Goal: Contribute content: Add original content to the website for others to see

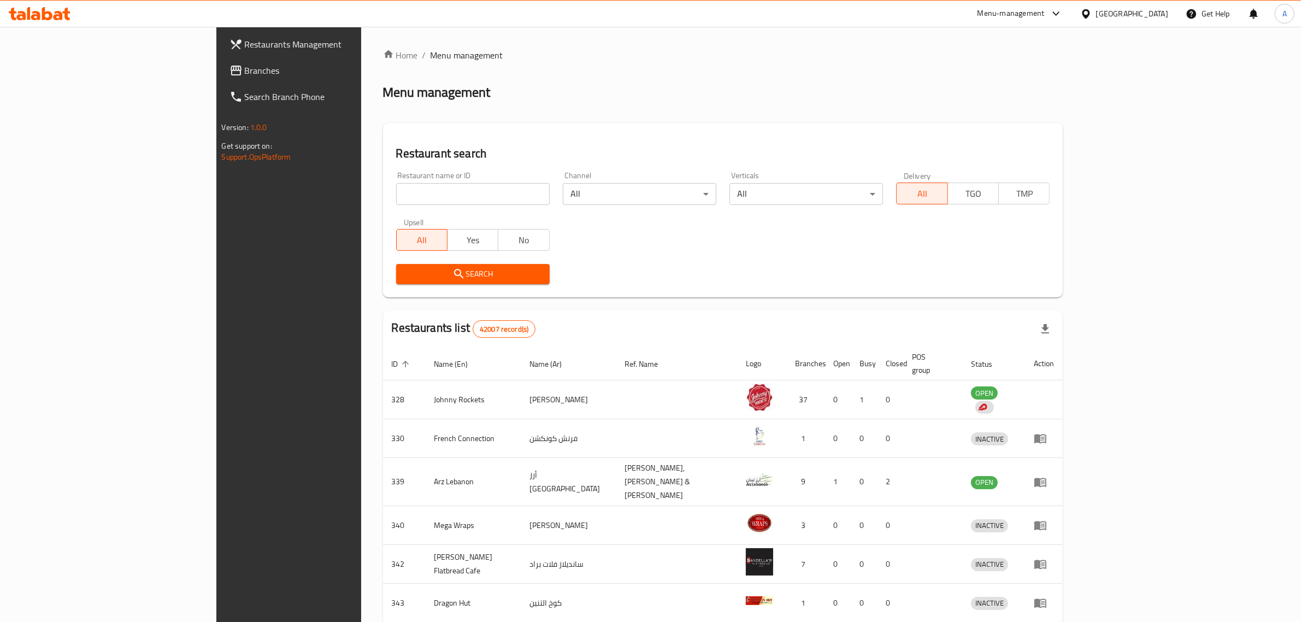
click at [245, 64] on span "Branches" at bounding box center [335, 70] width 180 height 13
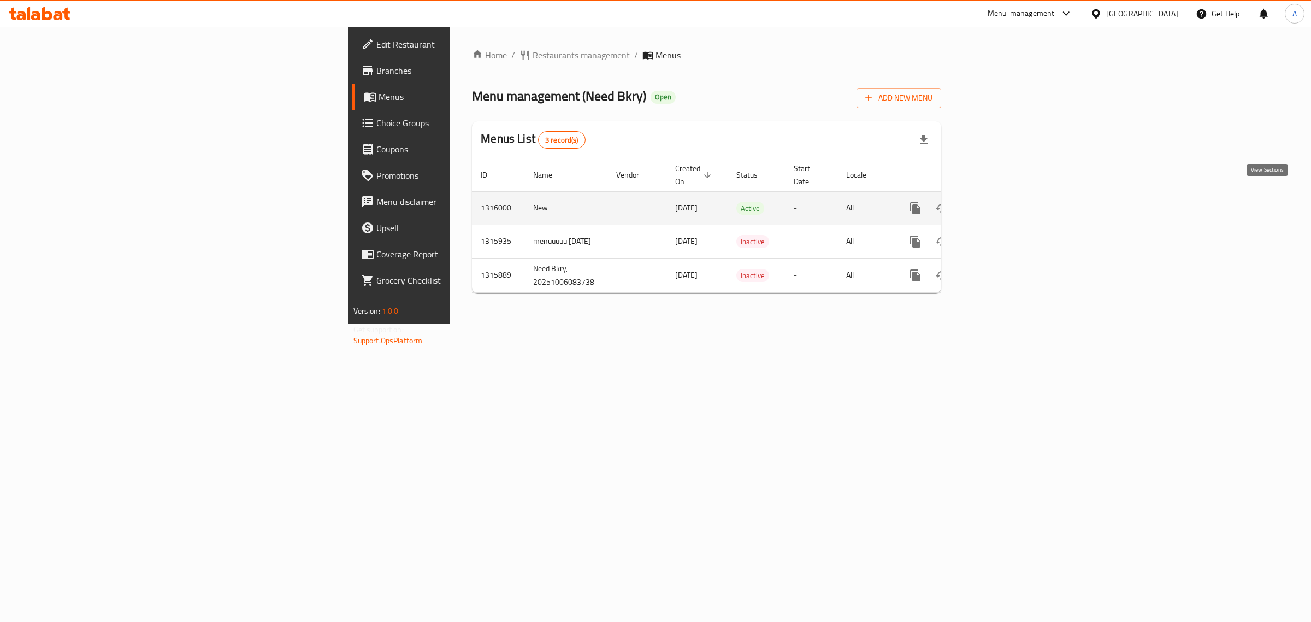
click at [1001, 202] on icon "enhanced table" at bounding box center [994, 208] width 13 height 13
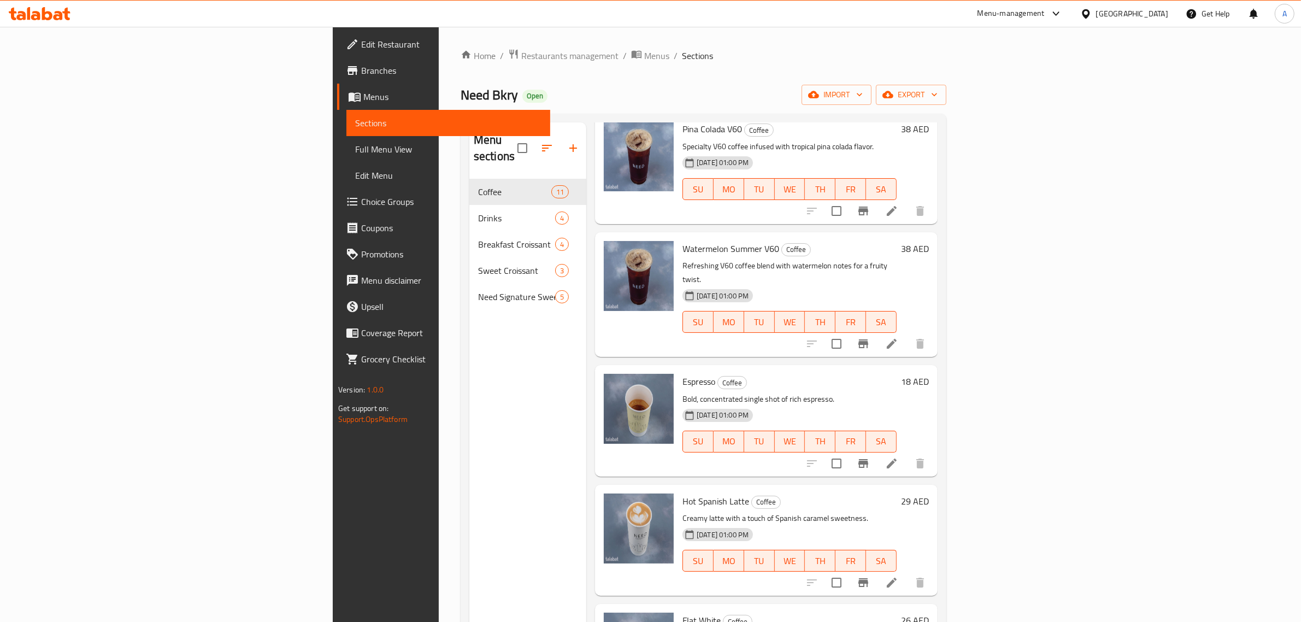
scroll to position [205, 0]
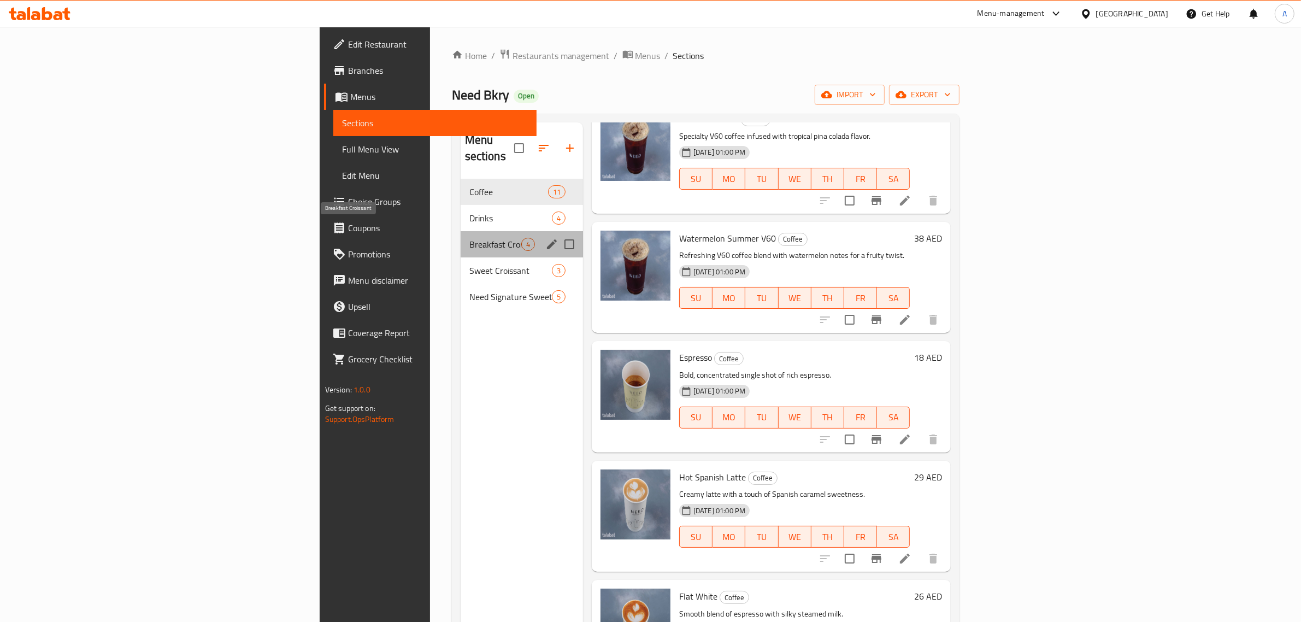
click at [461, 231] on div "Breakfast Croissant 4" at bounding box center [522, 244] width 122 height 26
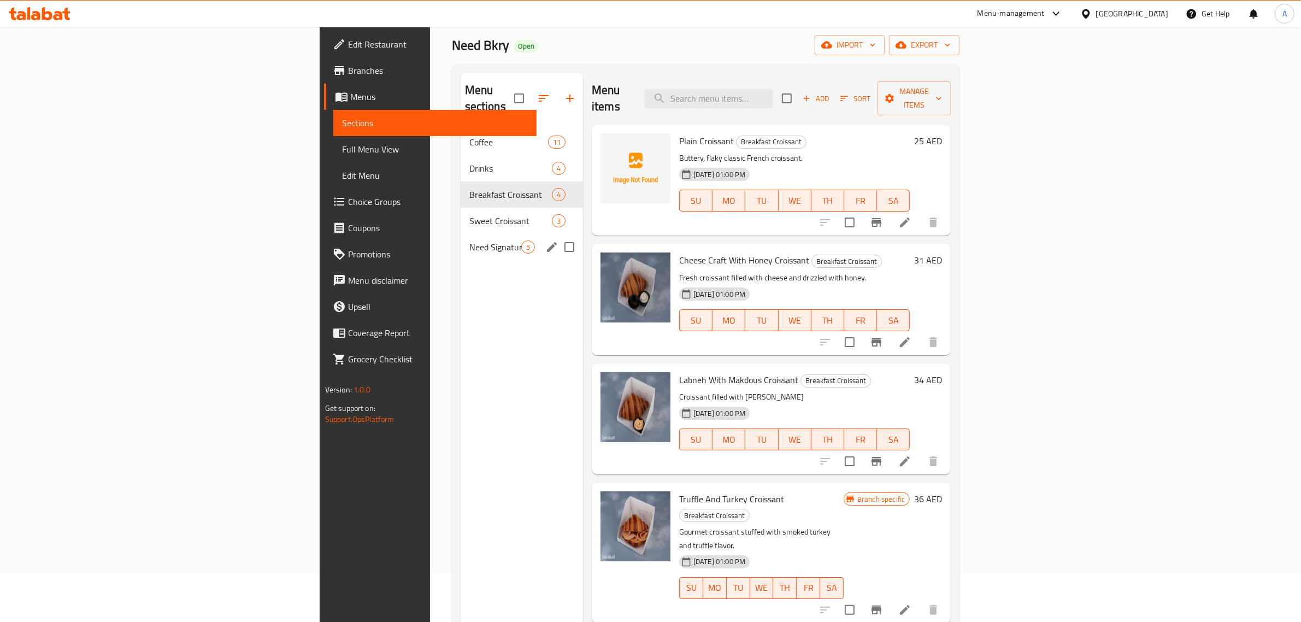
scroll to position [22, 0]
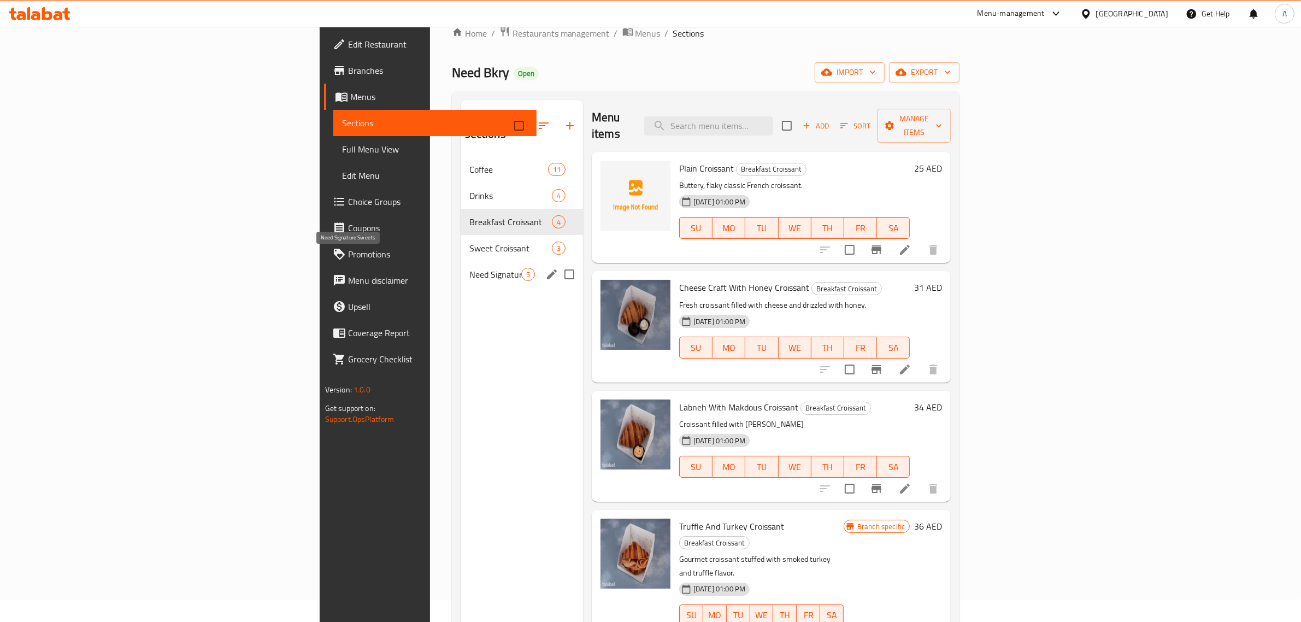
click at [469, 268] on span "Need Signature Sweets" at bounding box center [495, 274] width 52 height 13
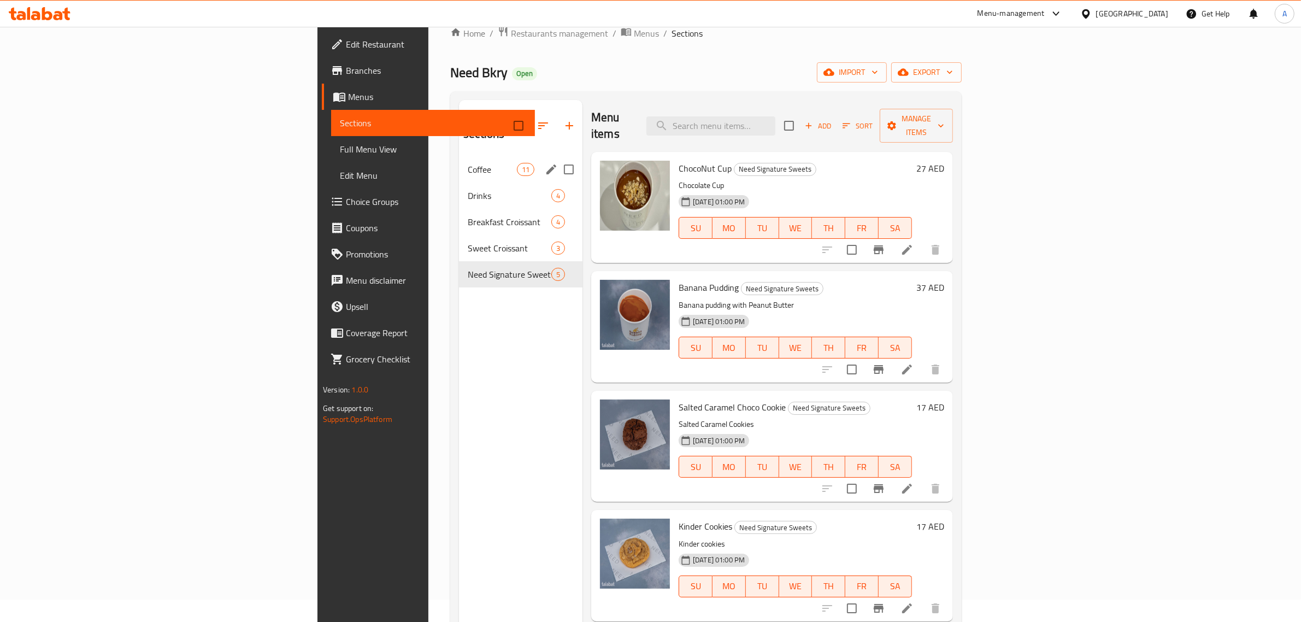
click at [459, 162] on div "Coffee 11" at bounding box center [520, 169] width 123 height 26
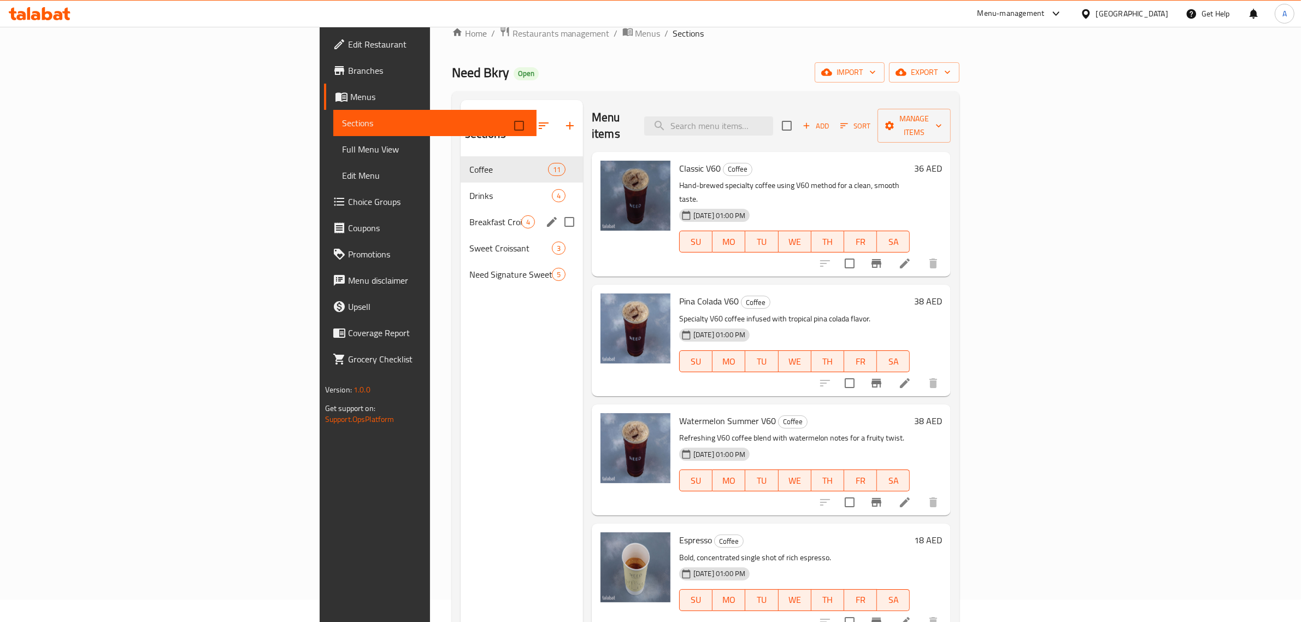
click at [461, 209] on div "Breakfast Croissant 4" at bounding box center [522, 222] width 122 height 26
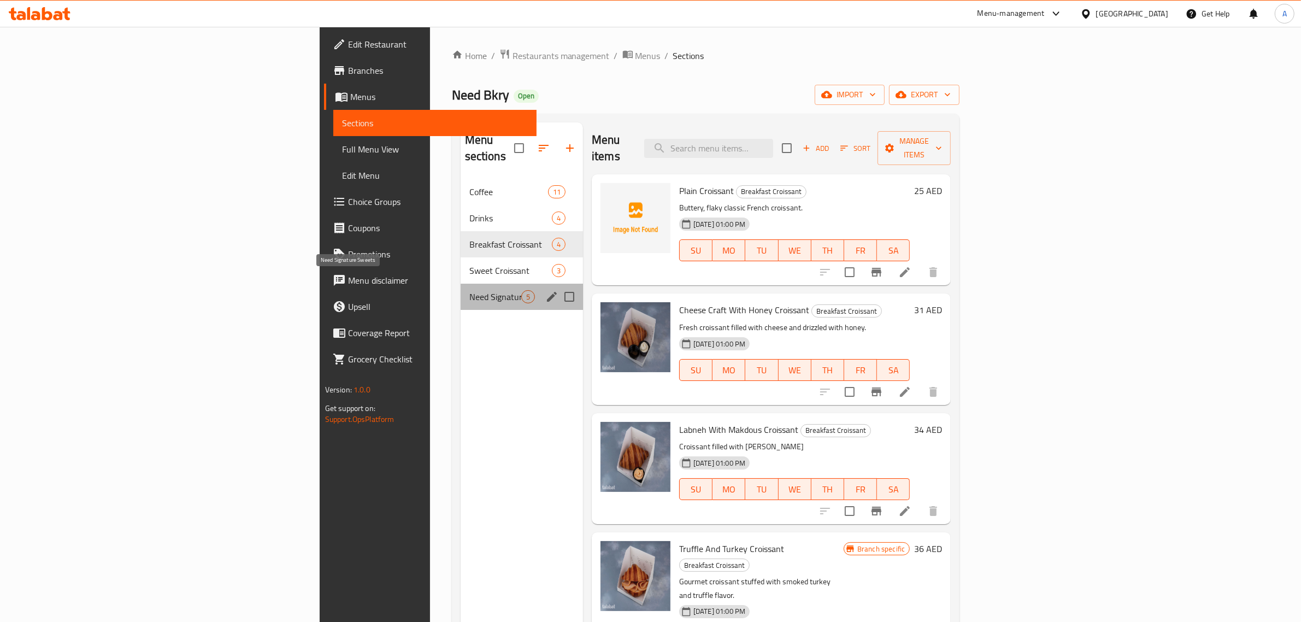
click at [469, 290] on span "Need Signature Sweets" at bounding box center [495, 296] width 52 height 13
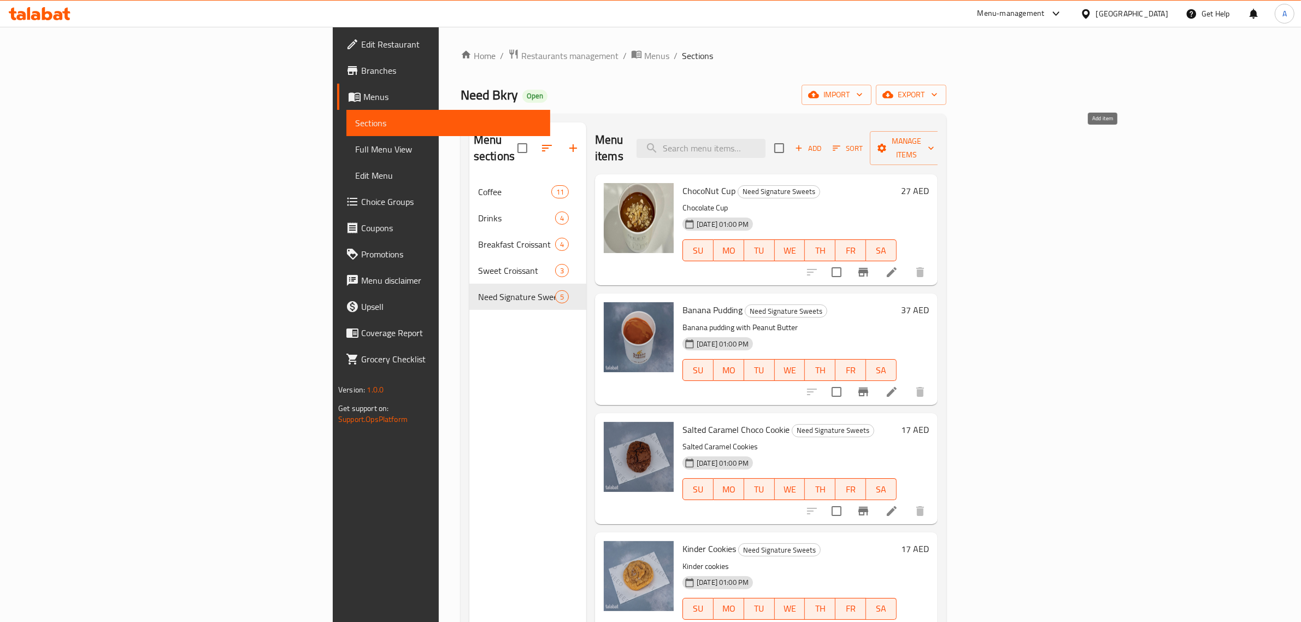
click at [823, 142] on span "Add" at bounding box center [808, 148] width 30 height 13
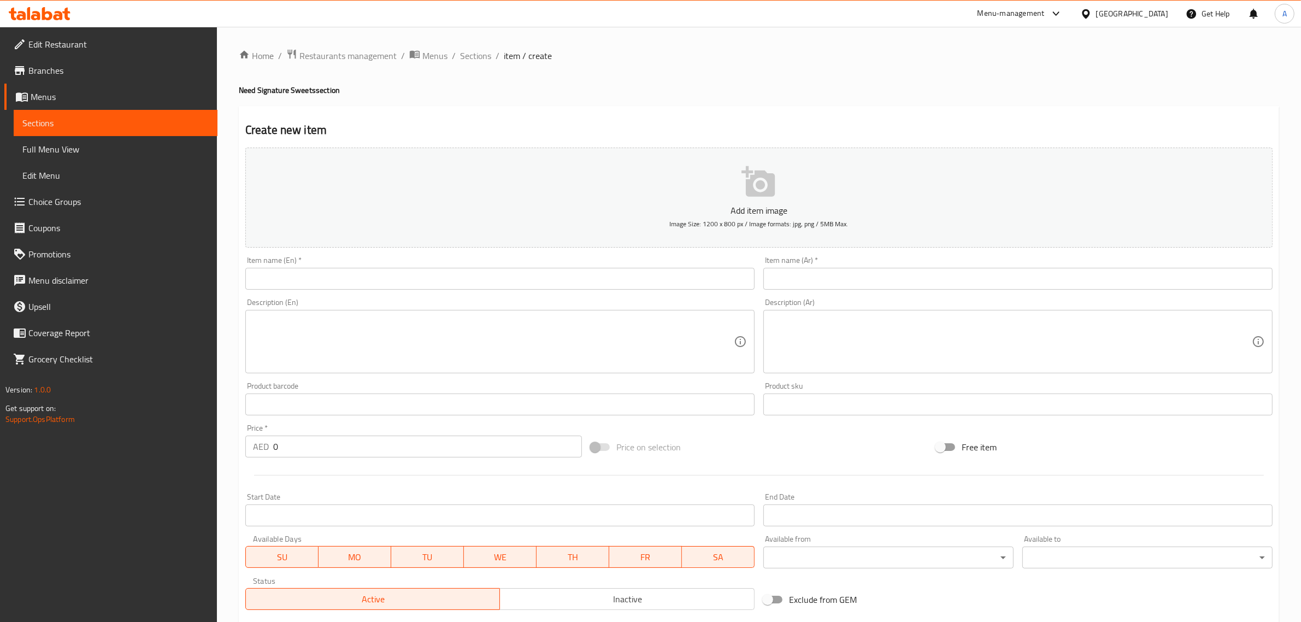
click at [418, 201] on button "Add item image Image Size: 1200 x 800 px / Image formats: jpg, png / 5MB Max." at bounding box center [758, 198] width 1027 height 100
click at [286, 279] on input "text" at bounding box center [499, 279] width 509 height 22
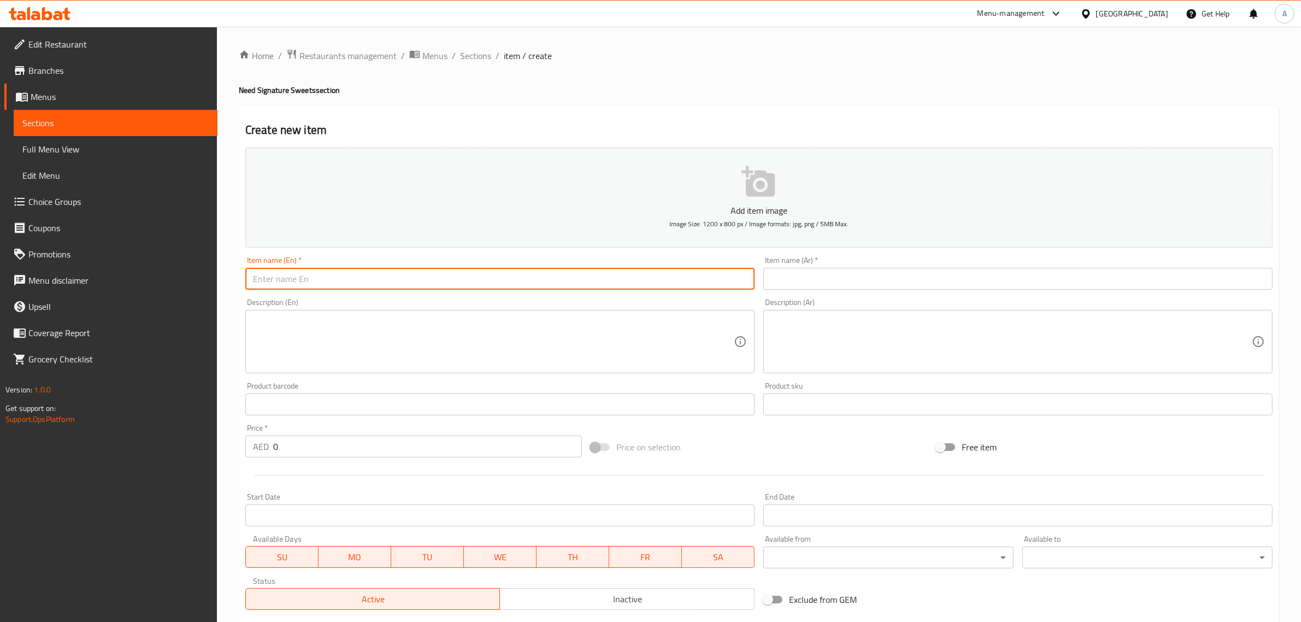
paste input "779794"
type input "779794"
drag, startPoint x: 308, startPoint y: 290, endPoint x: 310, endPoint y: 284, distance: 5.9
click at [308, 288] on input "779794" at bounding box center [499, 279] width 509 height 22
click at [310, 284] on input "779794" at bounding box center [499, 279] width 509 height 22
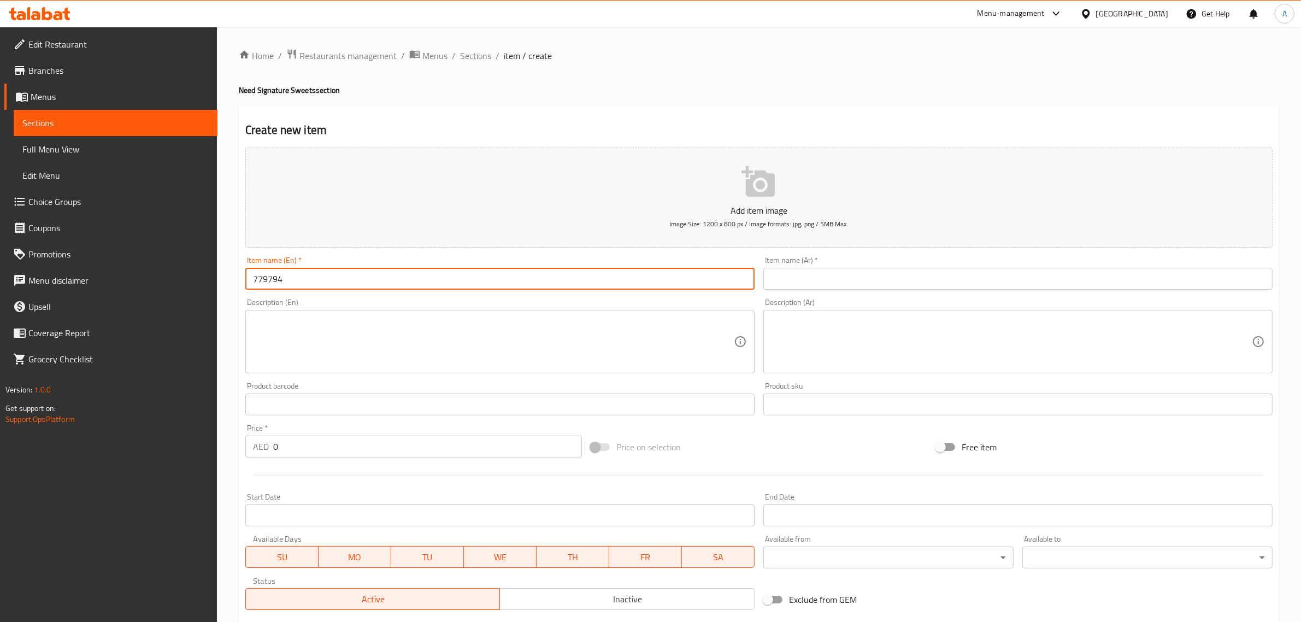
click at [313, 284] on input "779794" at bounding box center [499, 279] width 509 height 22
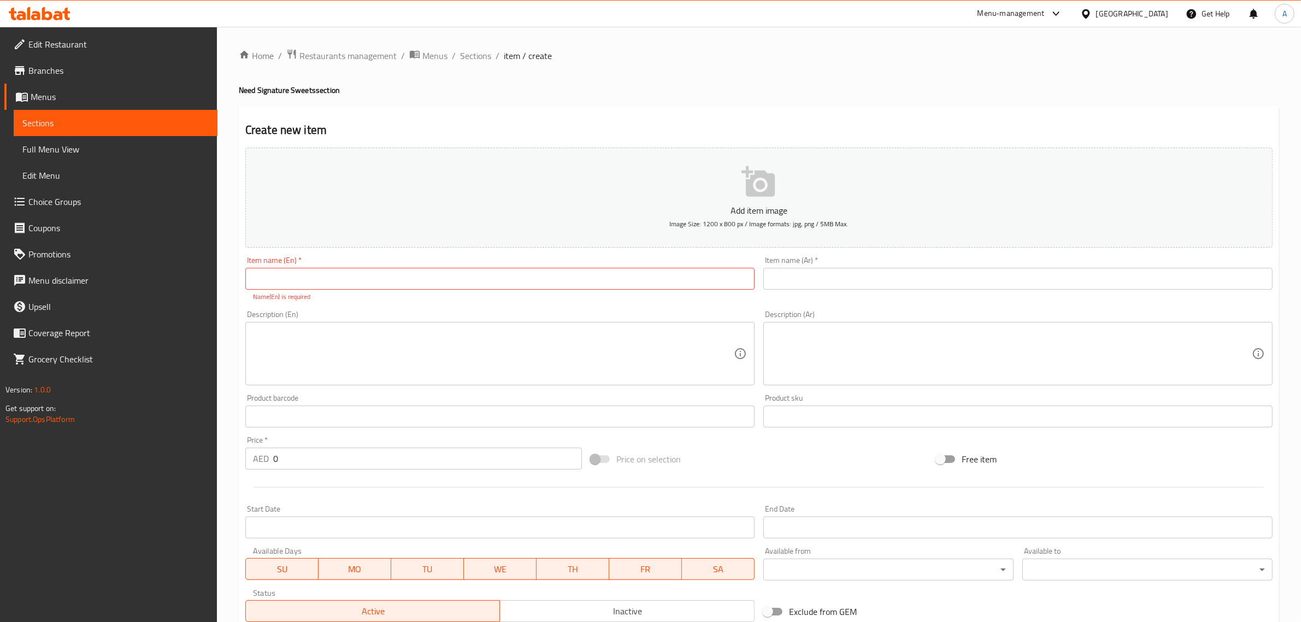
click at [281, 264] on div "Item name (En)   * Item name (En) * Name(En) is required" at bounding box center [499, 278] width 509 height 45
drag, startPoint x: 280, startPoint y: 272, endPoint x: 274, endPoint y: 266, distance: 8.9
click at [280, 272] on input "text" at bounding box center [499, 279] width 509 height 22
paste input "Acai Bowl"
type input "Acai Bowl"
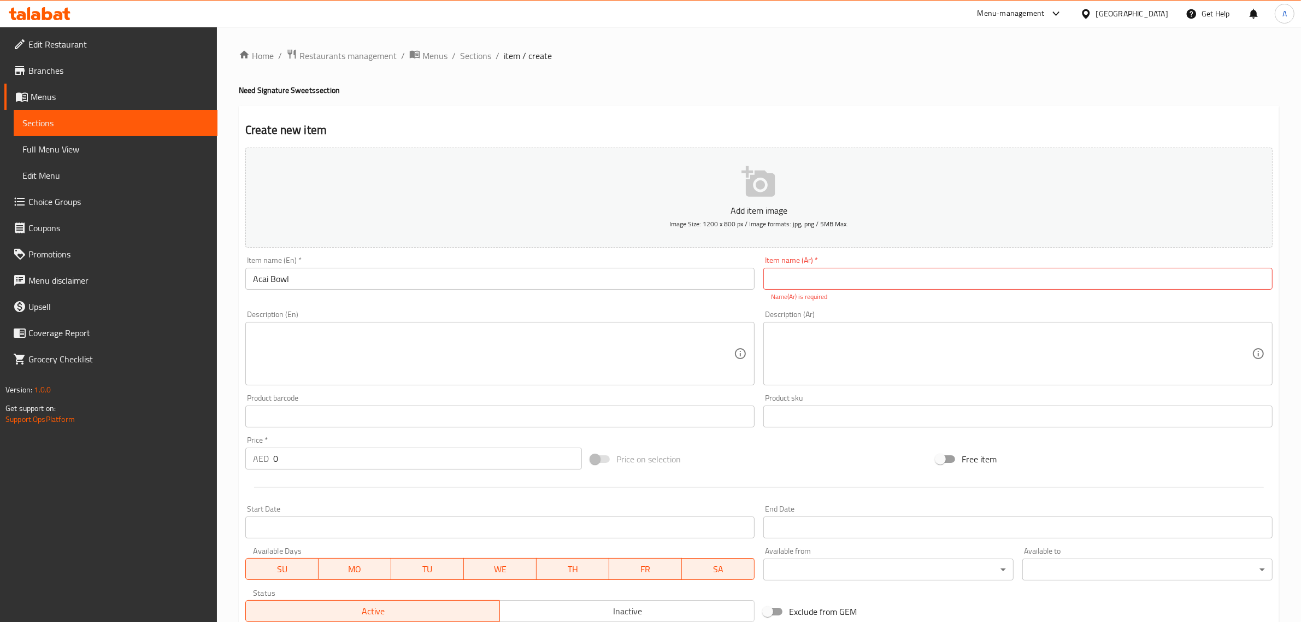
click at [329, 337] on textarea at bounding box center [493, 354] width 481 height 52
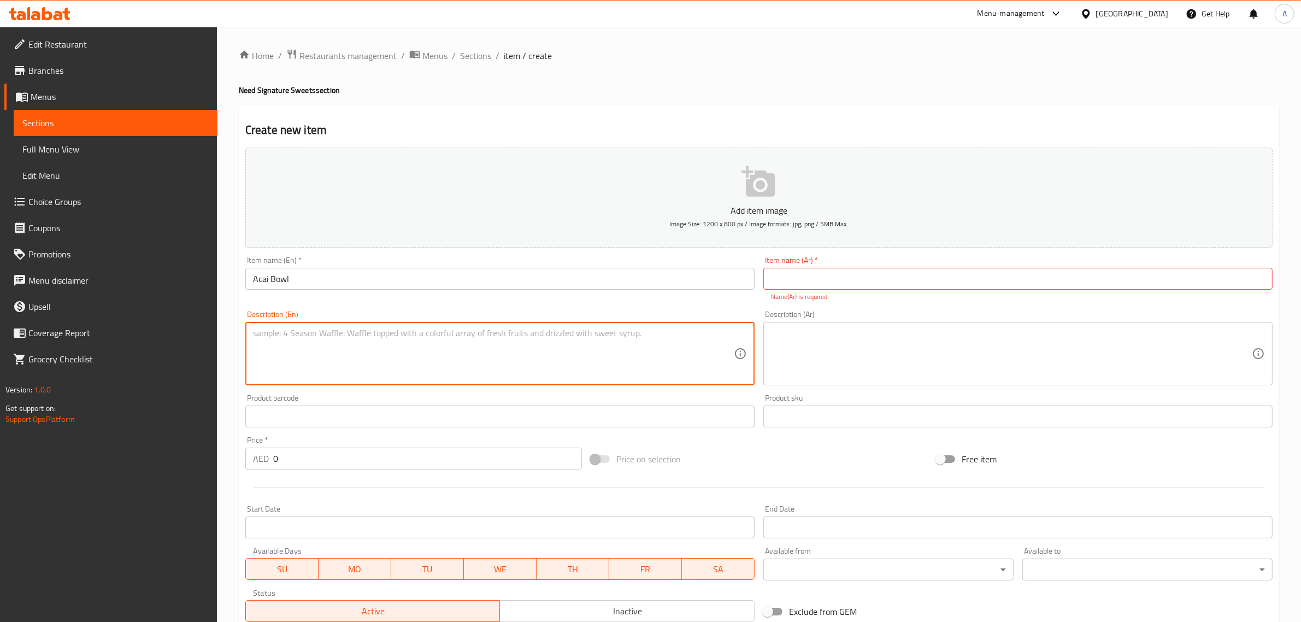
paste textarea "cai bowl with options to add fresh bananas, strawberries and peanut butter"
drag, startPoint x: 250, startPoint y: 329, endPoint x: 265, endPoint y: 331, distance: 14.8
click at [250, 331] on div "cai bowl with options to add fresh bananas, strawberries and peanut butter Desc…" at bounding box center [499, 353] width 509 height 63
click at [249, 336] on div "cai bowl with options to add fresh bananas, strawberries and peanut butterA Des…" at bounding box center [499, 353] width 509 height 63
type textarea "Acai bowl with options to add fresh bananas, strawberries and peanut butter"
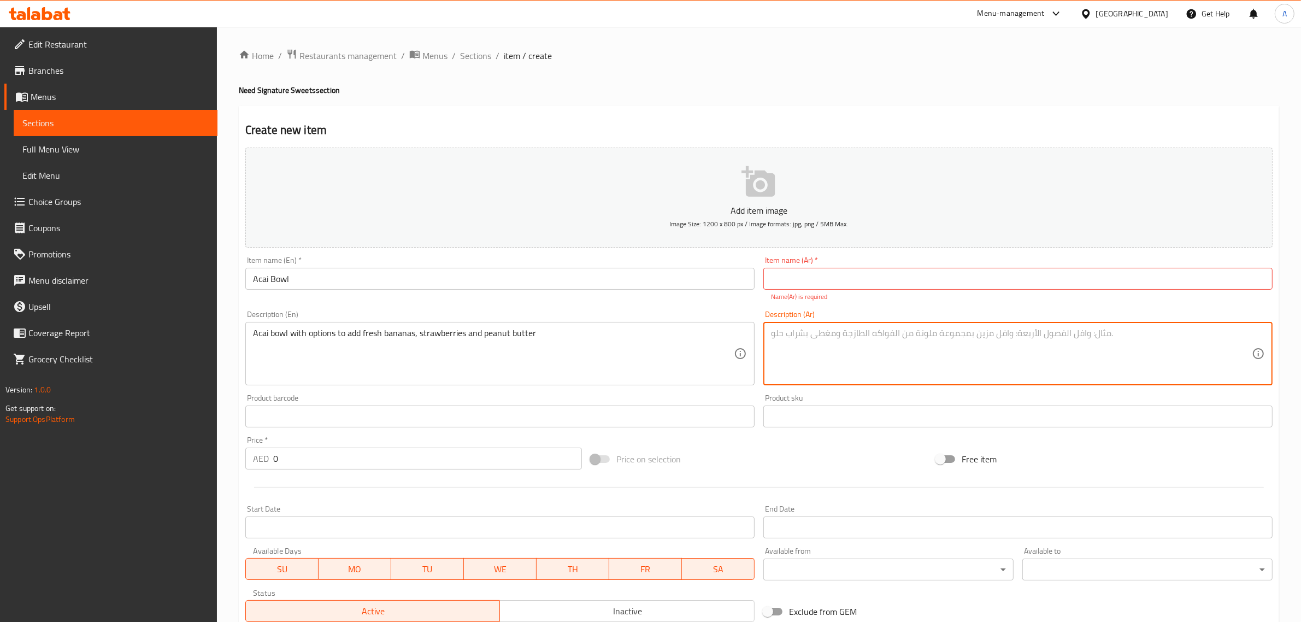
click at [805, 356] on textarea at bounding box center [1011, 354] width 481 height 52
paste textarea "وعاء أساي مع خيارات لإضافة الموز الطازج والفراولة وزبدة الفول السوداني"
type textarea "وعاء أساي مع خيارات لإضافة الموز الطازج والفراولة وزبدة الفول السوداني"
click at [837, 281] on input "text" at bounding box center [1017, 279] width 509 height 22
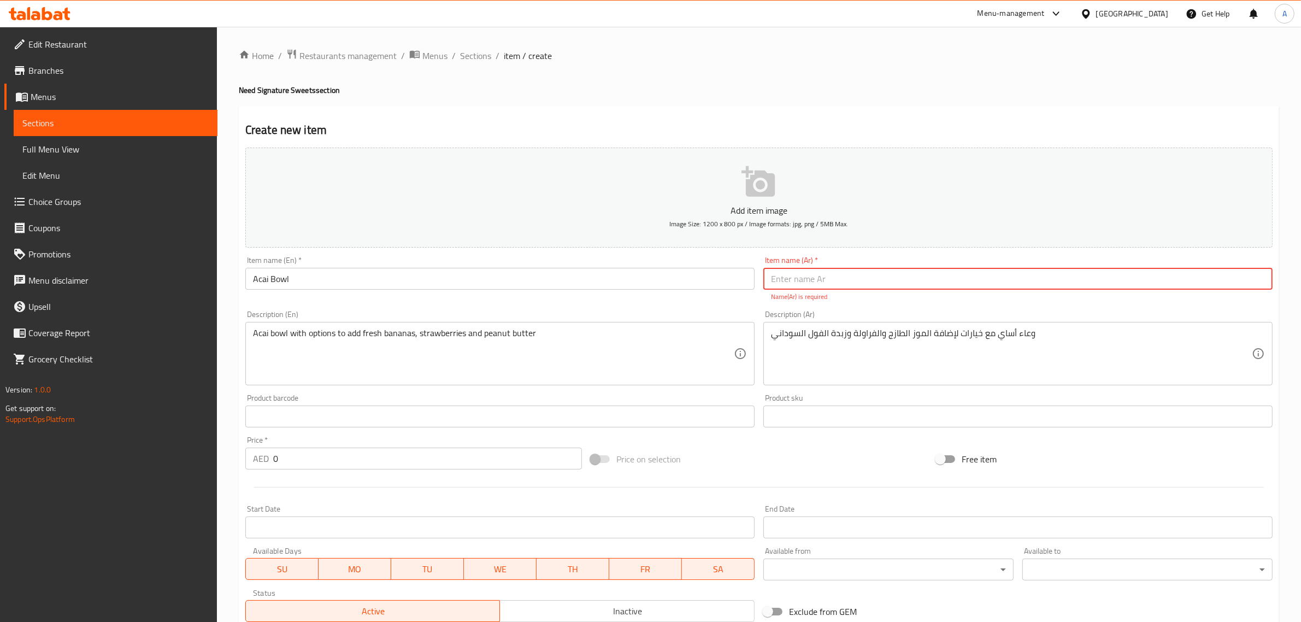
click at [354, 276] on input "Acai Bowl" at bounding box center [499, 279] width 509 height 22
click at [839, 276] on input "text" at bounding box center [1017, 279] width 509 height 22
paste input "وعاء أكاي"
type input "وعاء أكاي"
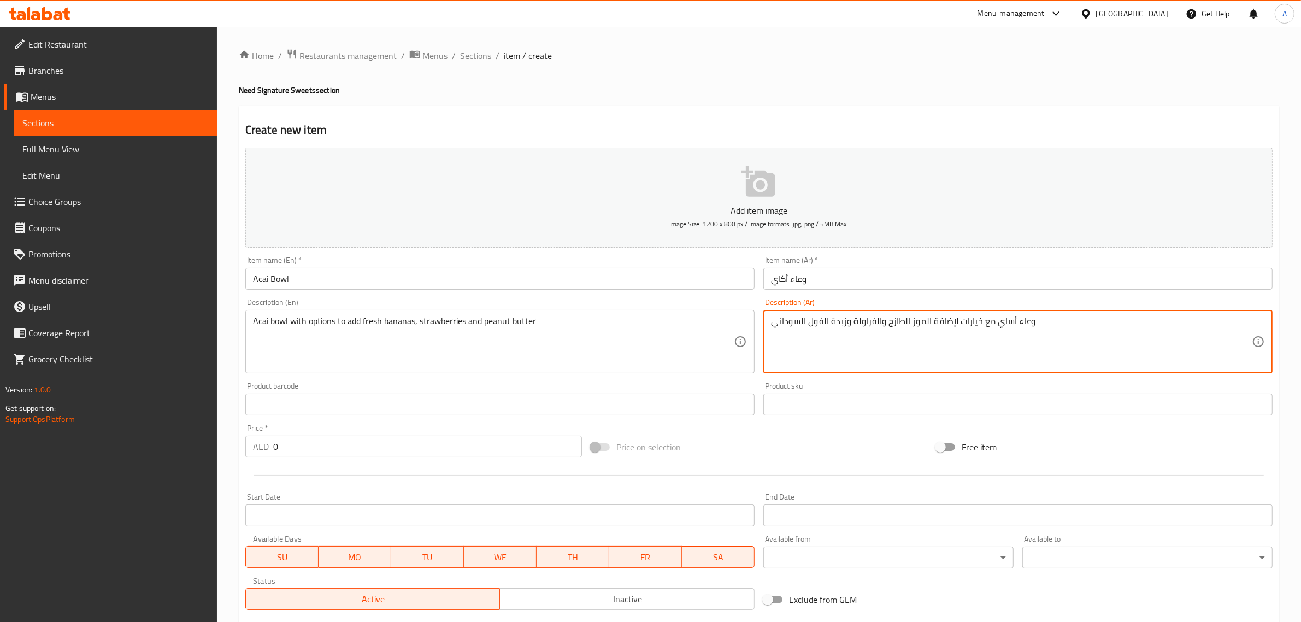
drag, startPoint x: 1040, startPoint y: 337, endPoint x: 998, endPoint y: 355, distance: 45.5
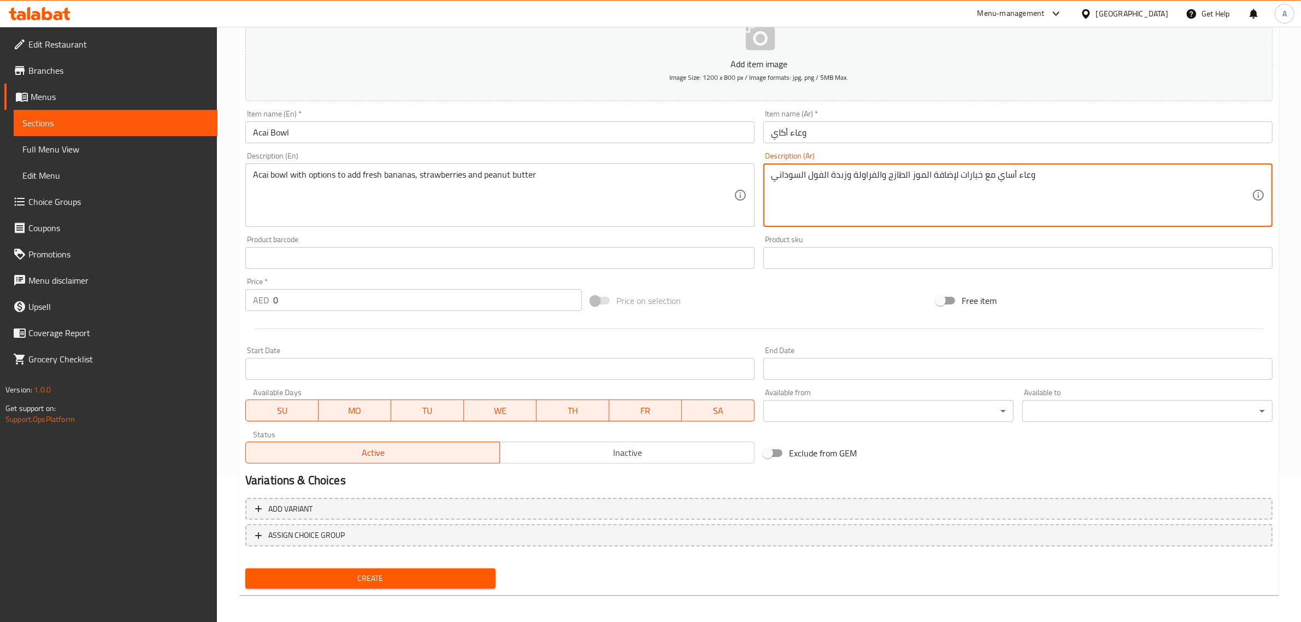
scroll to position [148, 0]
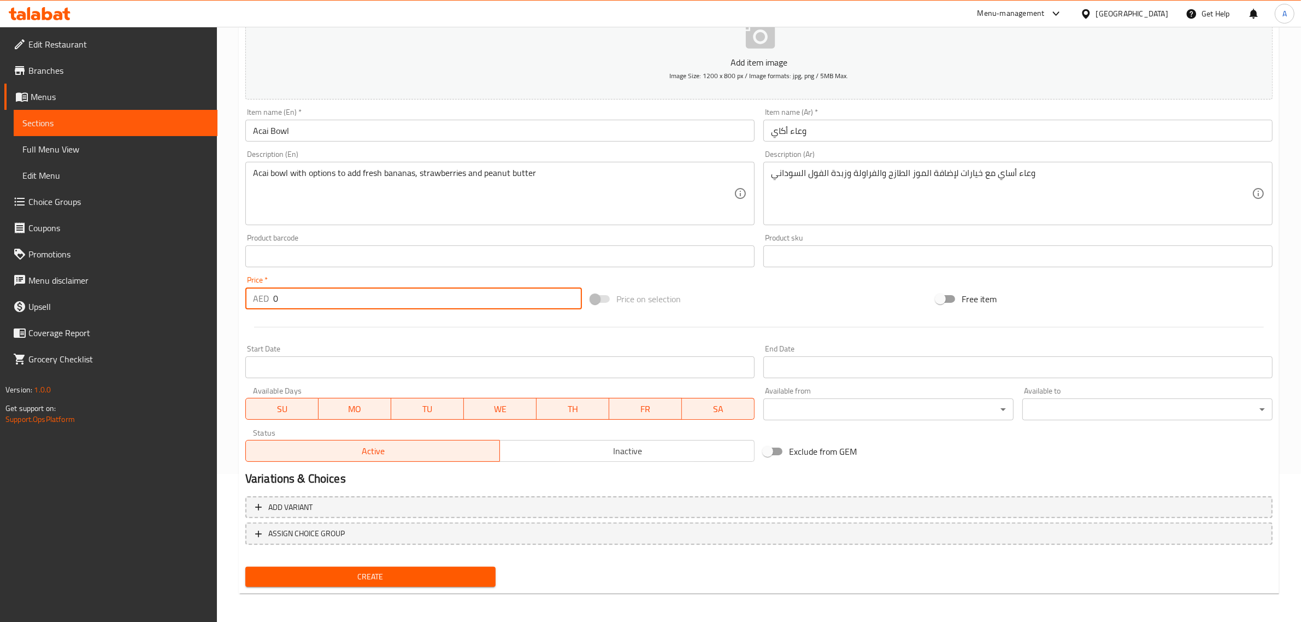
click at [321, 299] on input "0" at bounding box center [427, 298] width 309 height 22
type input "44"
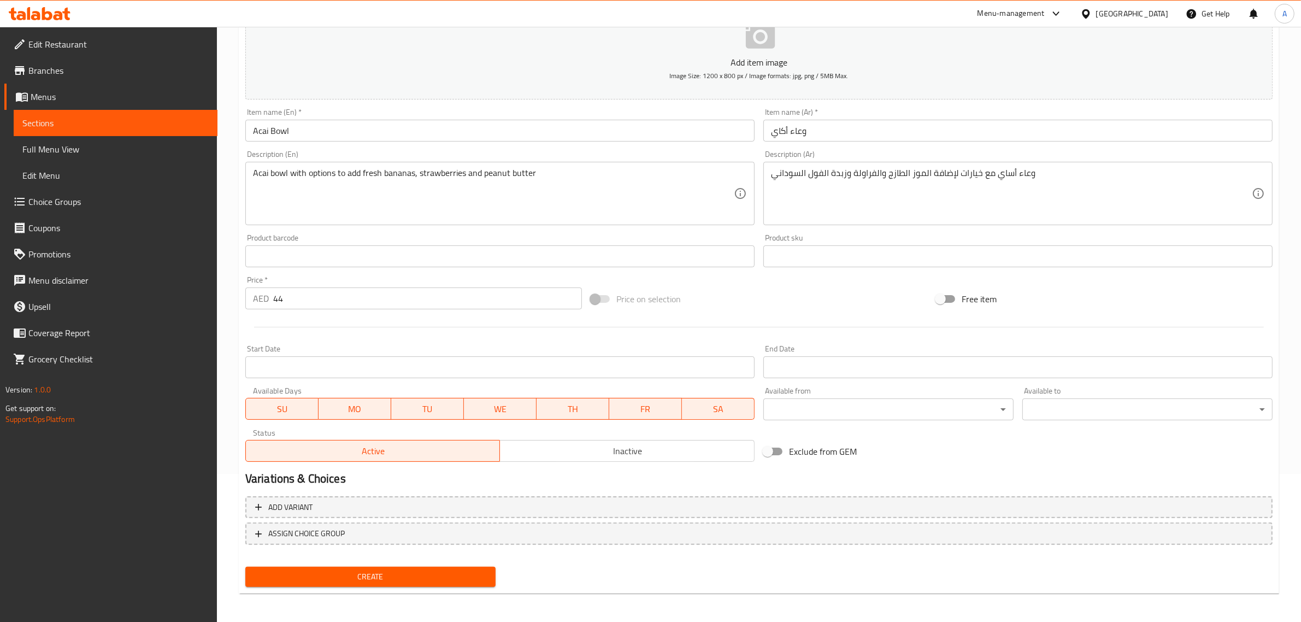
click at [765, 58] on p "Add item image" at bounding box center [758, 62] width 993 height 13
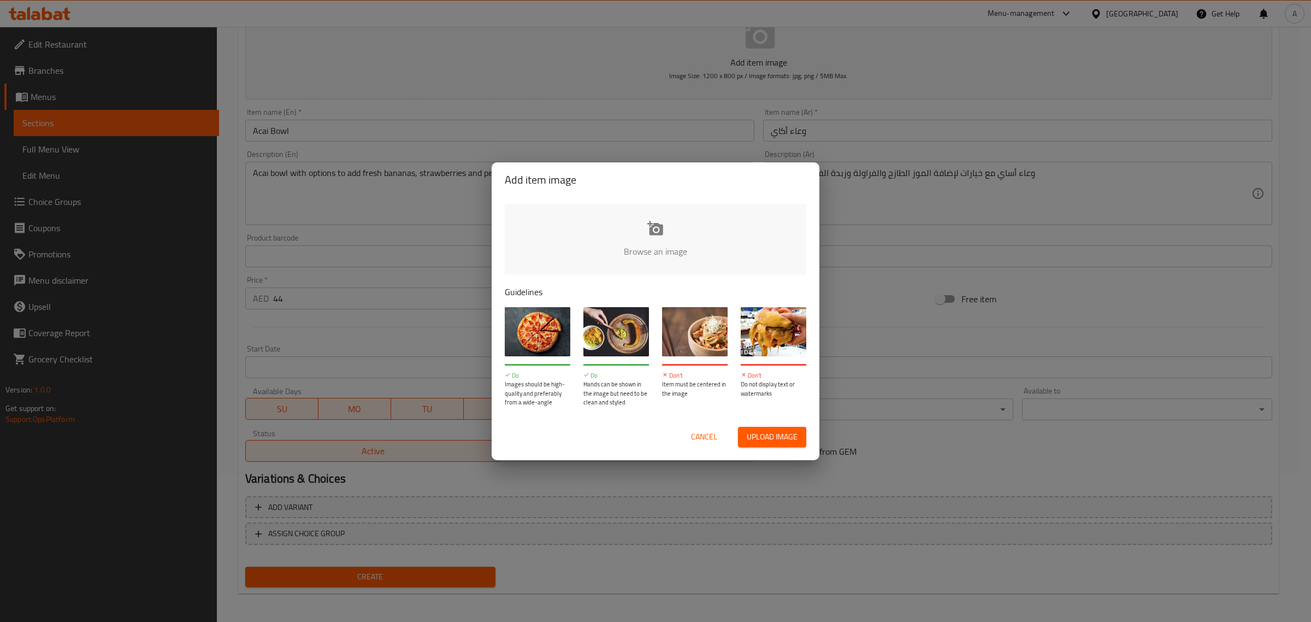
click at [653, 220] on input "file" at bounding box center [1025, 255] width 1040 height 102
type input "C:\fakepath\WhatsApp Image [DATE] 11.53.21 PM (2).jpeg"
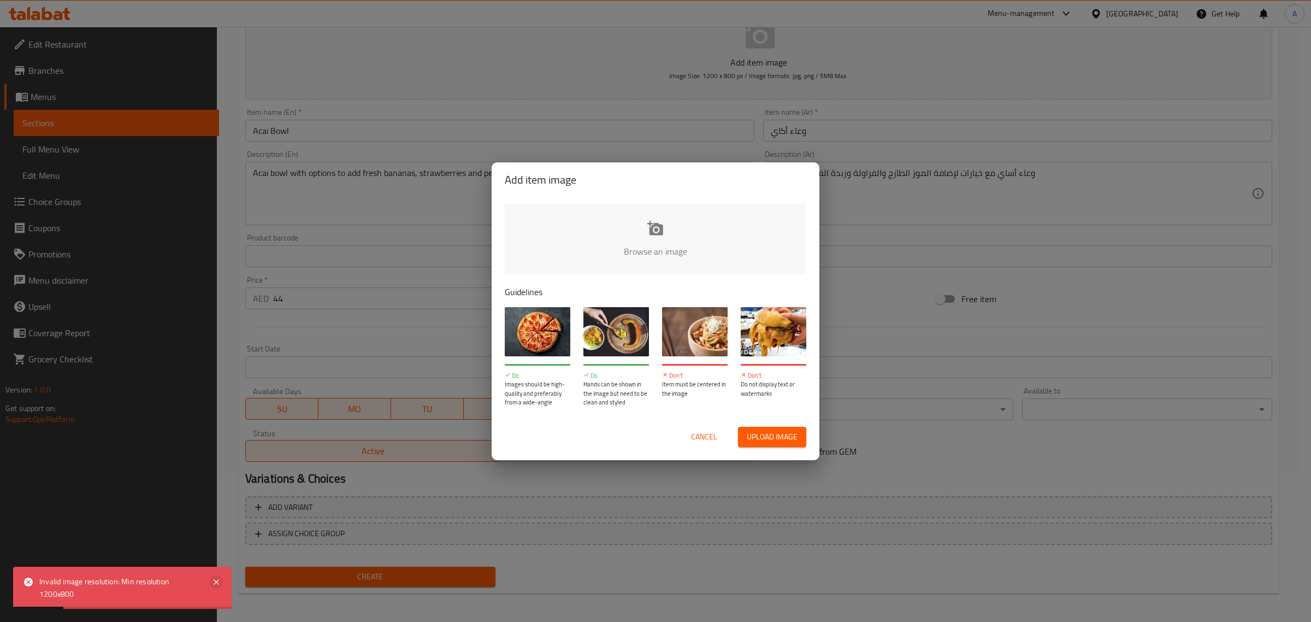
click at [215, 582] on icon at bounding box center [216, 581] width 5 height 5
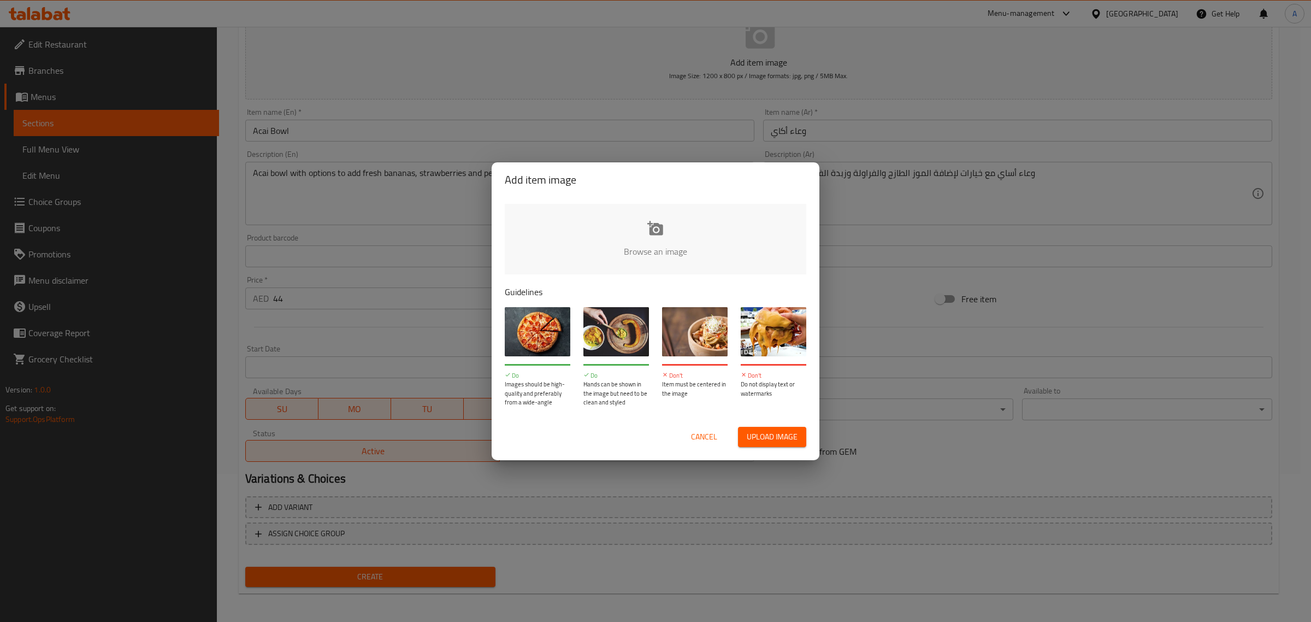
click at [644, 225] on input "file" at bounding box center [1025, 255] width 1040 height 102
click at [767, 435] on span "Upload image" at bounding box center [772, 437] width 51 height 14
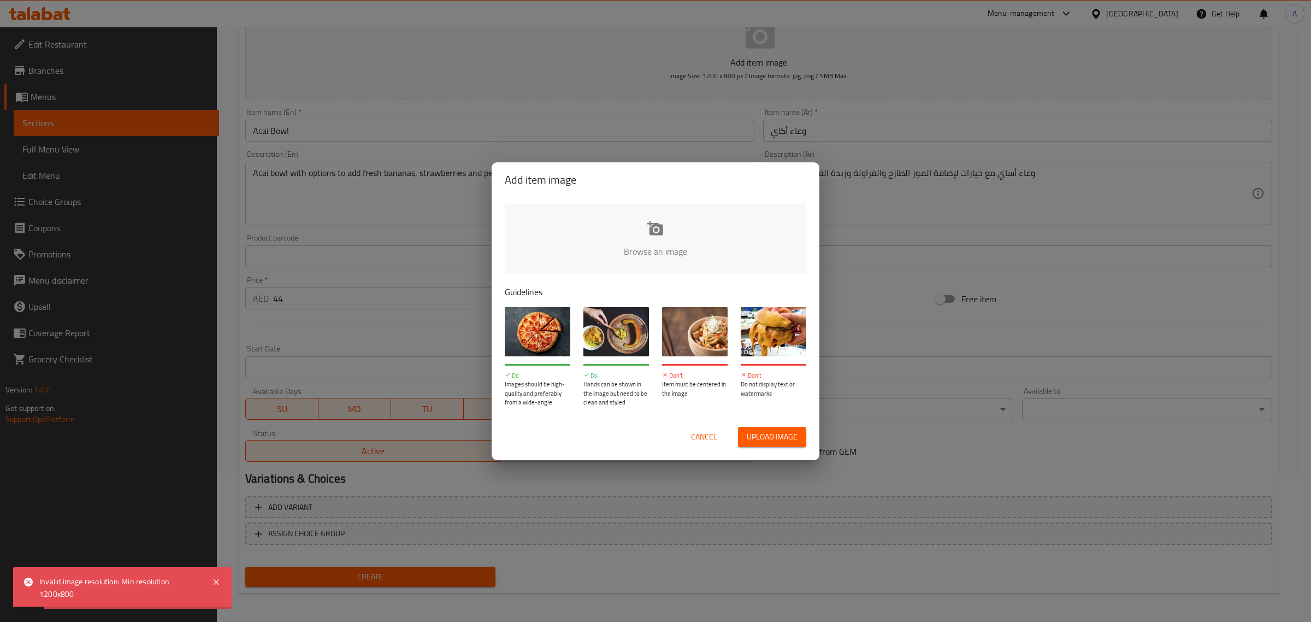
drag, startPoint x: 44, startPoint y: 593, endPoint x: 81, endPoint y: 592, distance: 36.6
click at [81, 592] on div "Invalid image resolution: Min resolution 1200x800" at bounding box center [120, 587] width 162 height 25
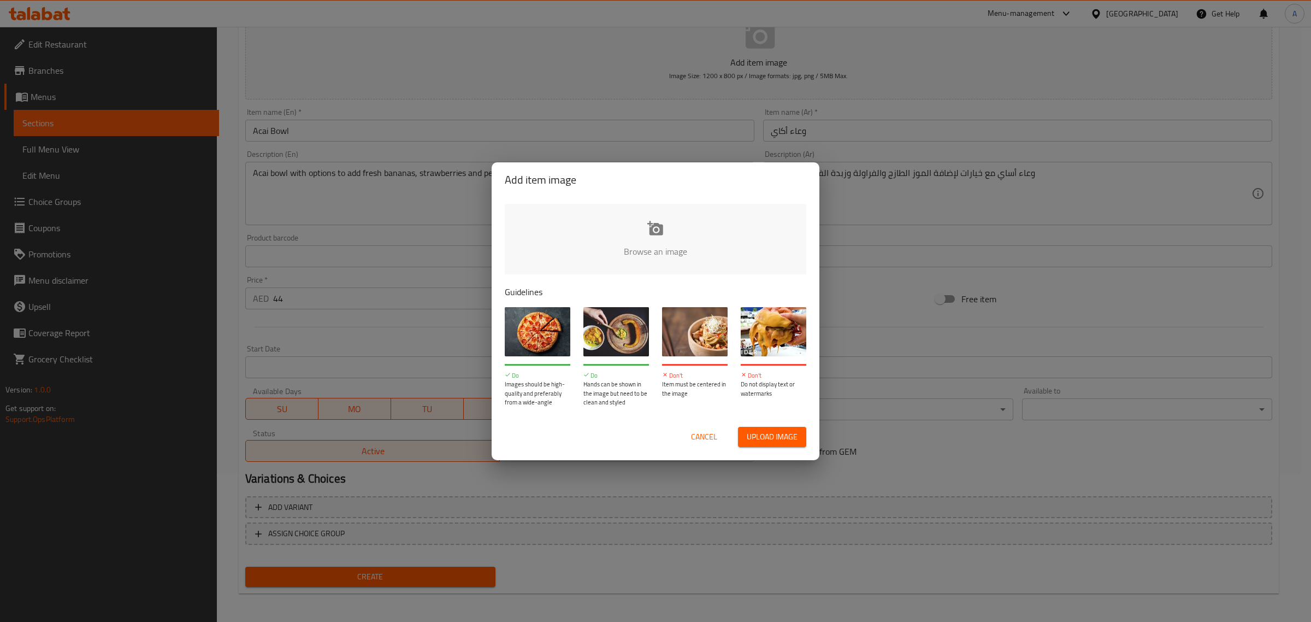
click at [708, 229] on input "file" at bounding box center [1025, 255] width 1040 height 102
type input "C:\fakepath\WhatsApp Image [DATE] 11.53.21 PM (2) (1).jpeg"
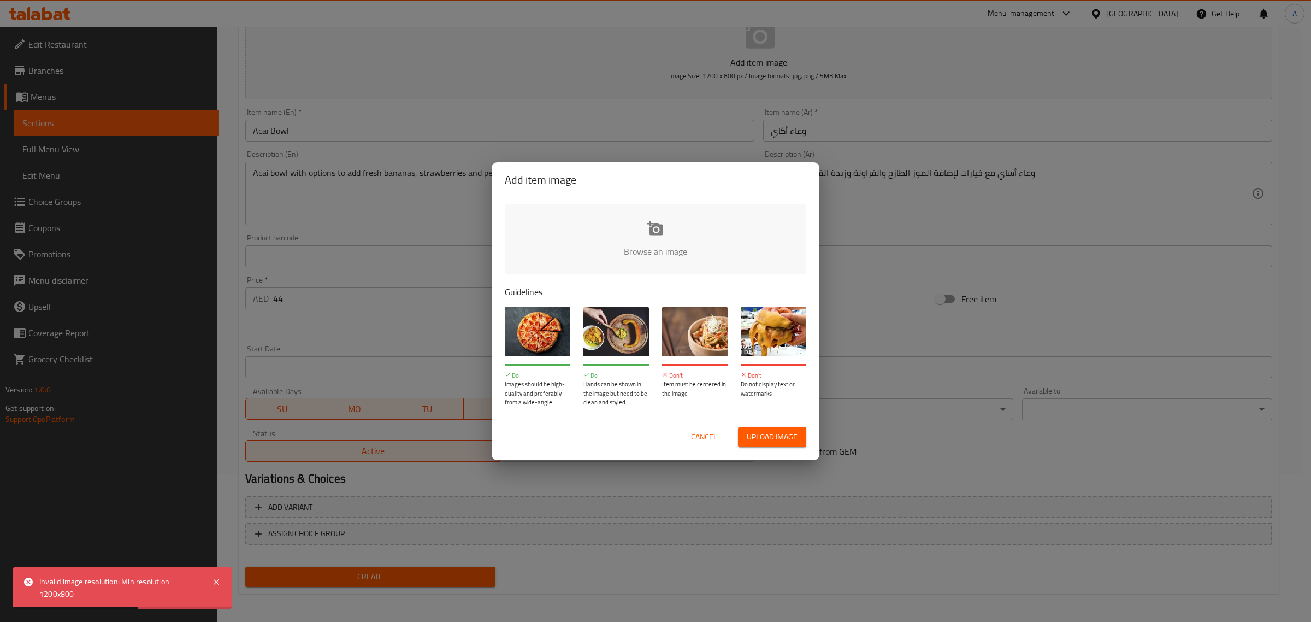
click at [679, 233] on input "file" at bounding box center [1025, 255] width 1040 height 102
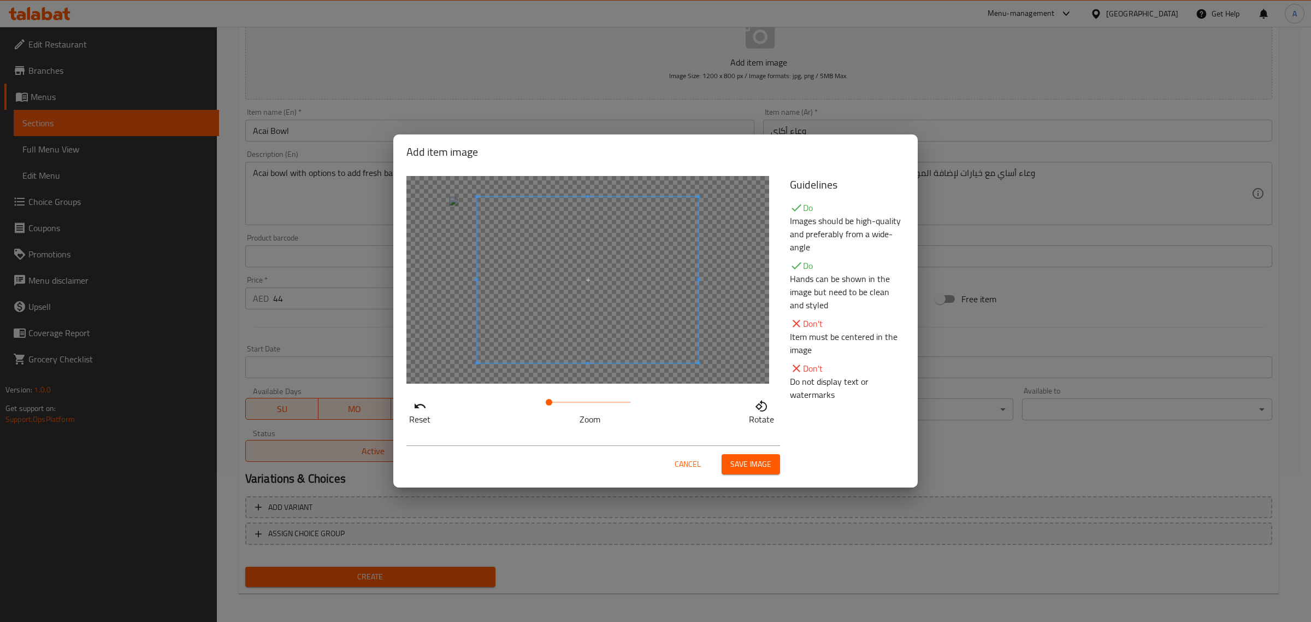
click at [426, 279] on div at bounding box center [588, 280] width 363 height 208
click at [462, 279] on div at bounding box center [588, 280] width 363 height 208
click at [506, 301] on span at bounding box center [574, 280] width 221 height 166
click at [755, 465] on span "Save image" at bounding box center [751, 464] width 41 height 14
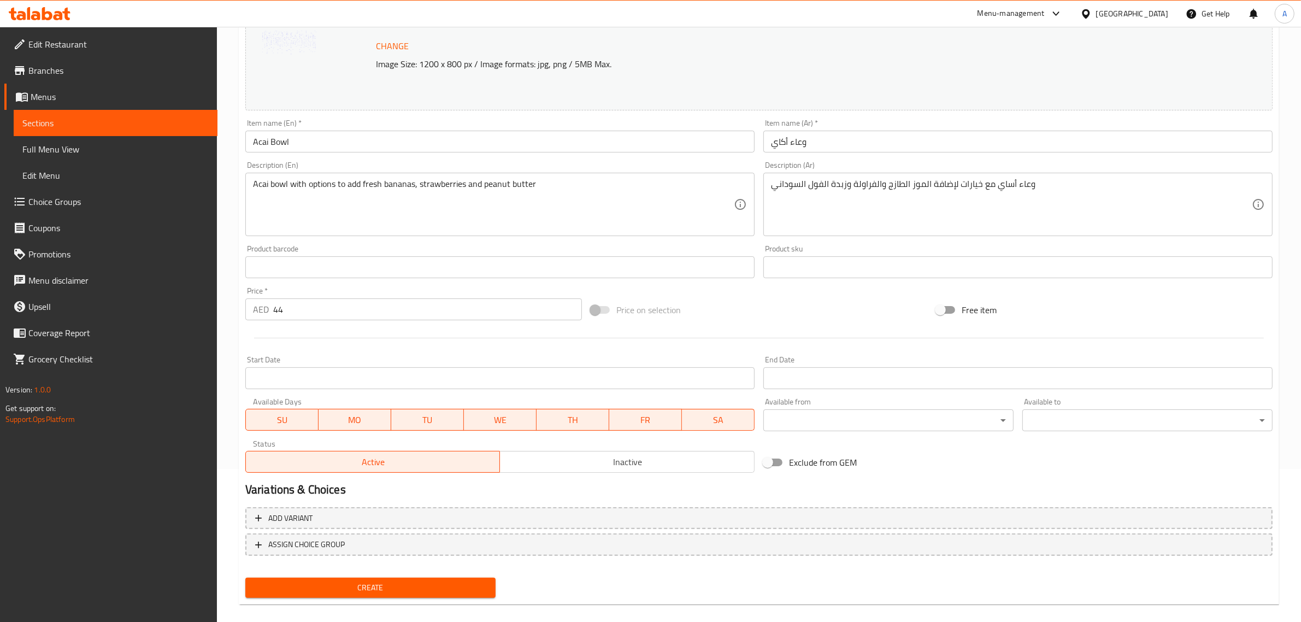
scroll to position [164, 0]
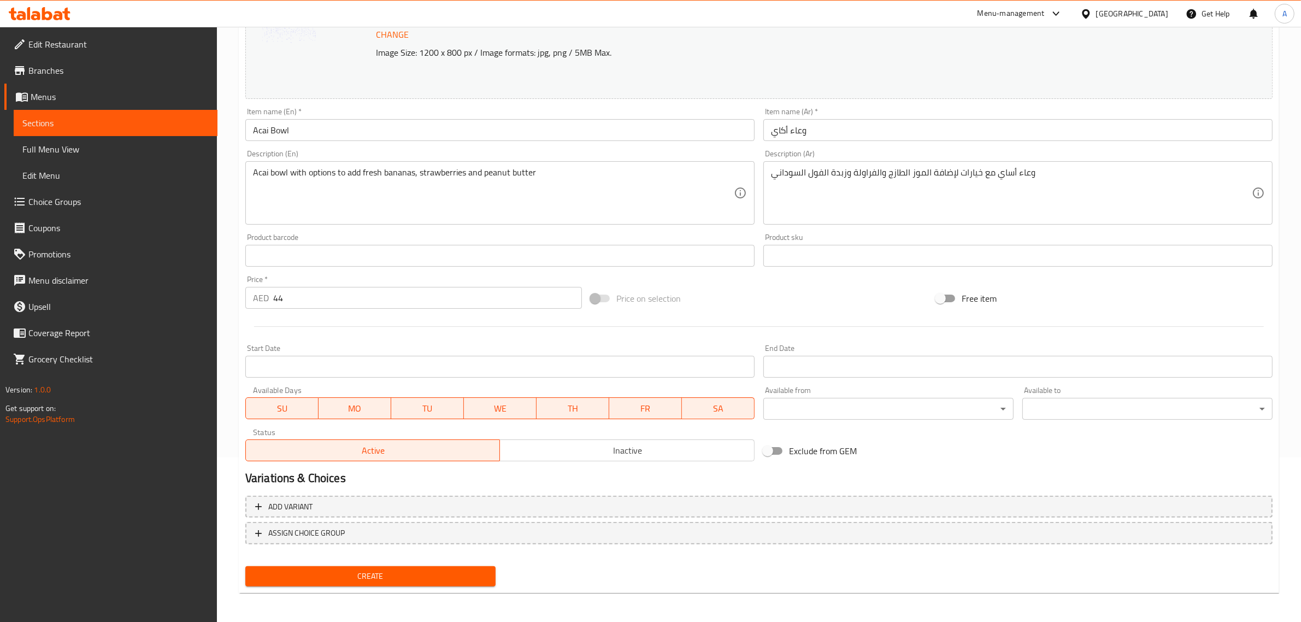
click at [323, 564] on div "Create" at bounding box center [370, 576] width 259 height 29
click at [321, 569] on span "Create" at bounding box center [370, 576] width 233 height 14
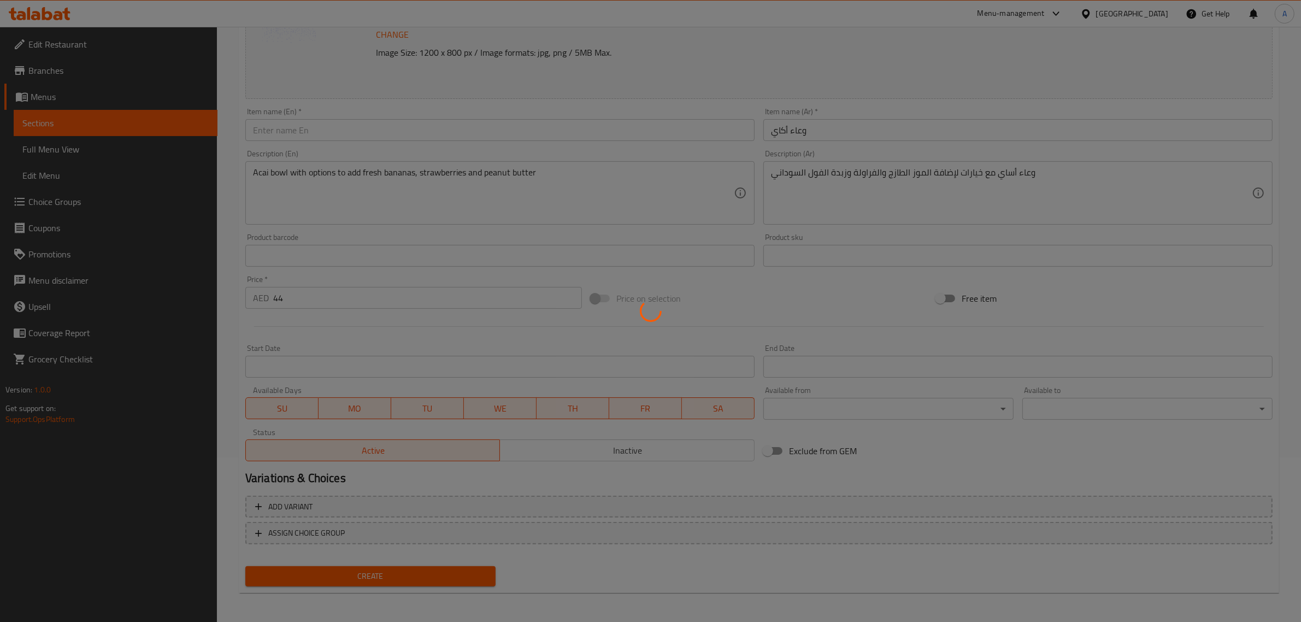
type input "0"
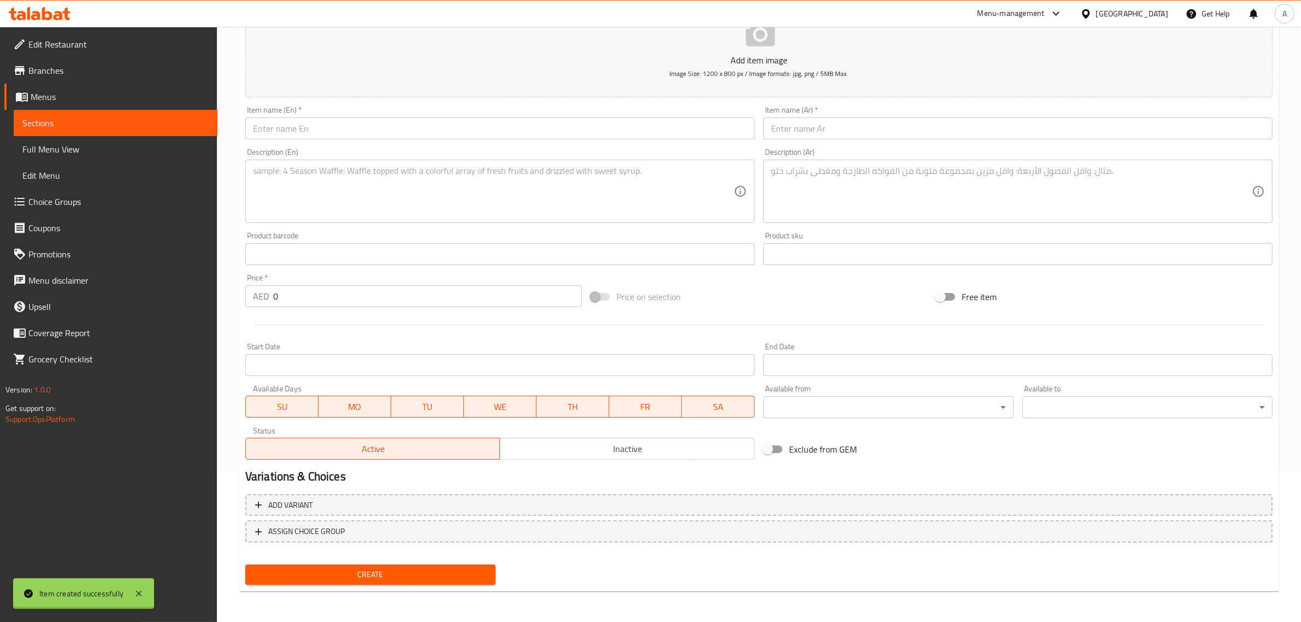
scroll to position [148, 0]
